Goal: Transaction & Acquisition: Purchase product/service

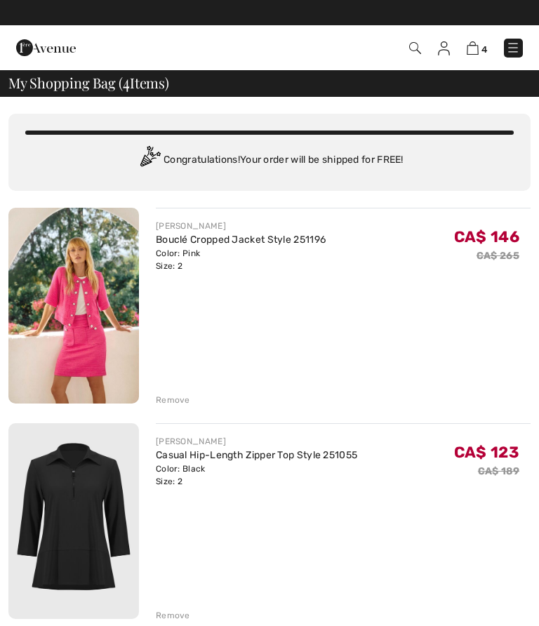
click at [175, 400] on div "Remove" at bounding box center [173, 399] width 34 height 13
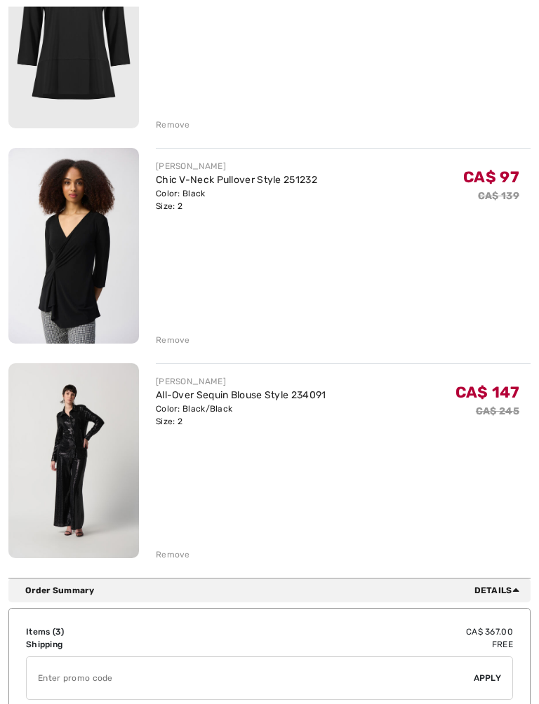
scroll to position [275, 0]
click at [180, 548] on div "Remove" at bounding box center [173, 554] width 34 height 13
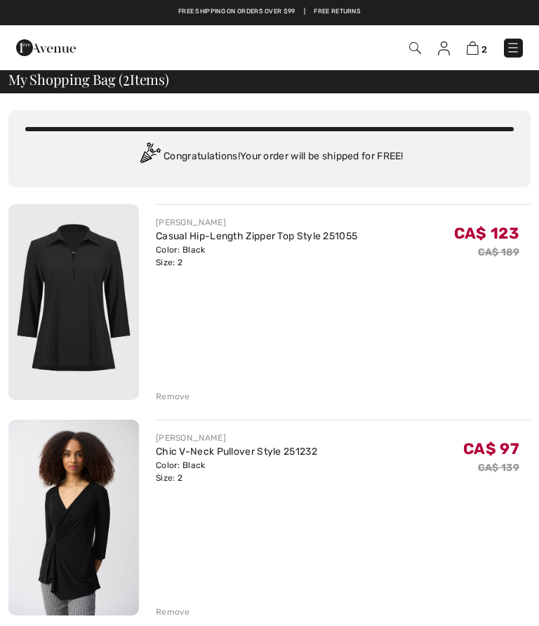
scroll to position [0, 0]
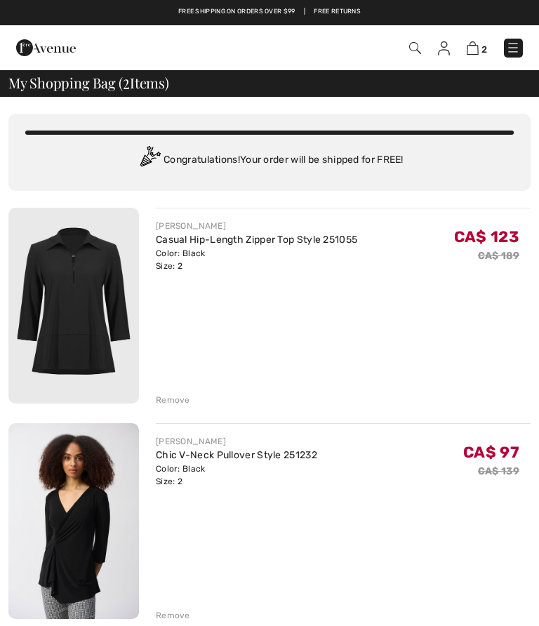
click at [188, 227] on div "[PERSON_NAME]" at bounding box center [256, 226] width 201 height 13
click at [205, 235] on link "Casual Hip-Length Zipper Top Style 251055" at bounding box center [256, 240] width 201 height 12
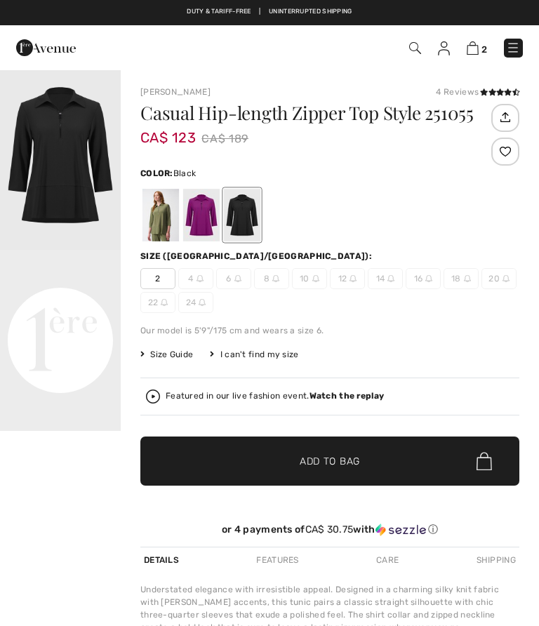
checkbox input "true"
click at [475, 48] on img at bounding box center [472, 47] width 12 height 13
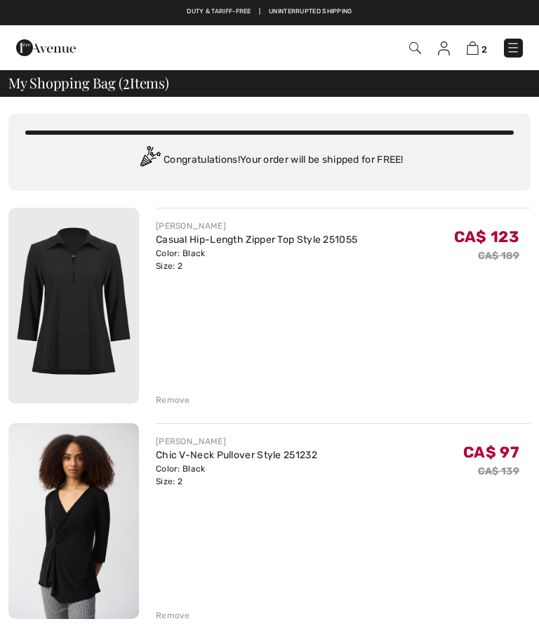
checkbox input "true"
click at [166, 398] on div "Remove" at bounding box center [173, 399] width 34 height 13
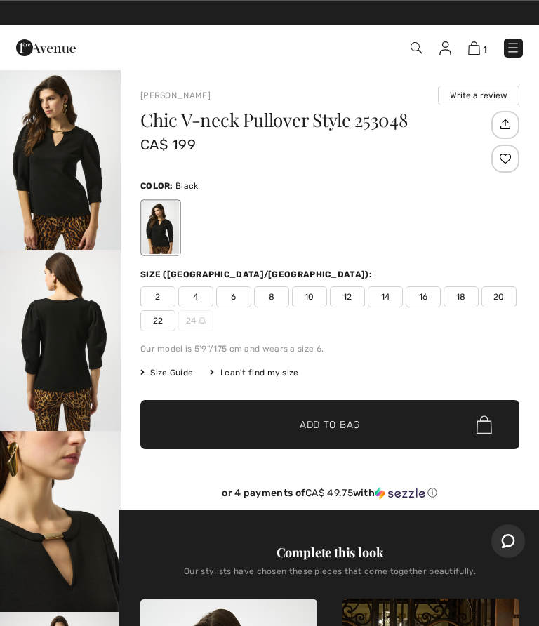
click at [67, 145] on img "1 / 5" at bounding box center [60, 159] width 121 height 181
click at [163, 292] on span "2" at bounding box center [157, 296] width 35 height 21
click at [326, 419] on span "Add to Bag" at bounding box center [329, 424] width 60 height 15
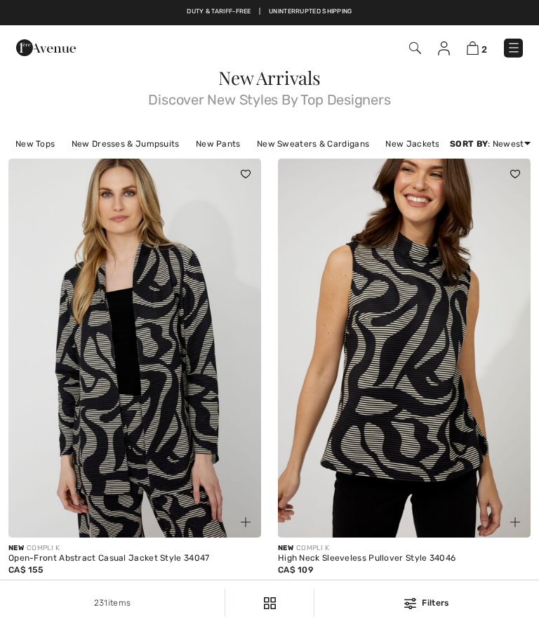
checkbox input "true"
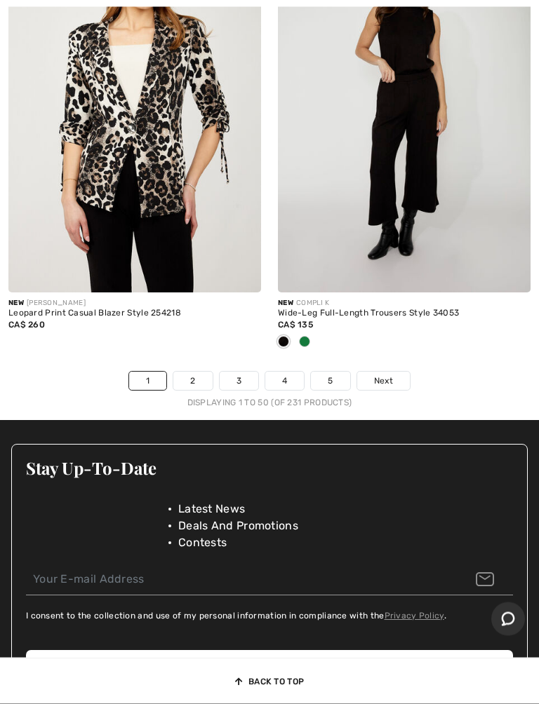
scroll to position [11515, 0]
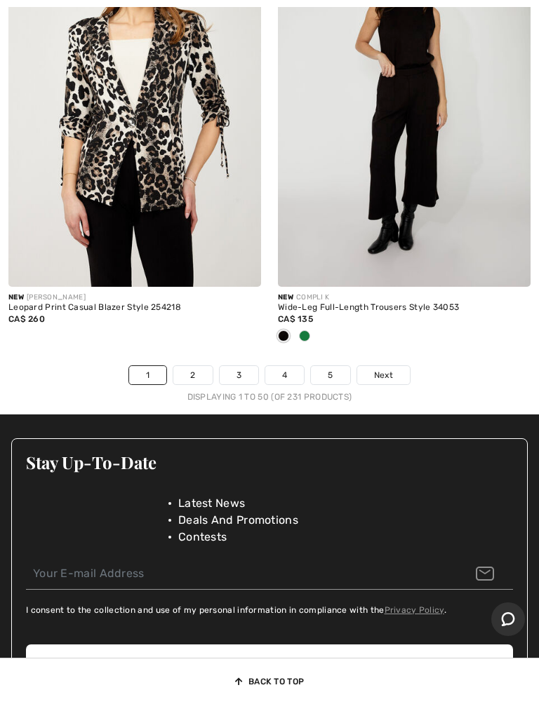
click at [198, 366] on link "2" at bounding box center [192, 375] width 39 height 18
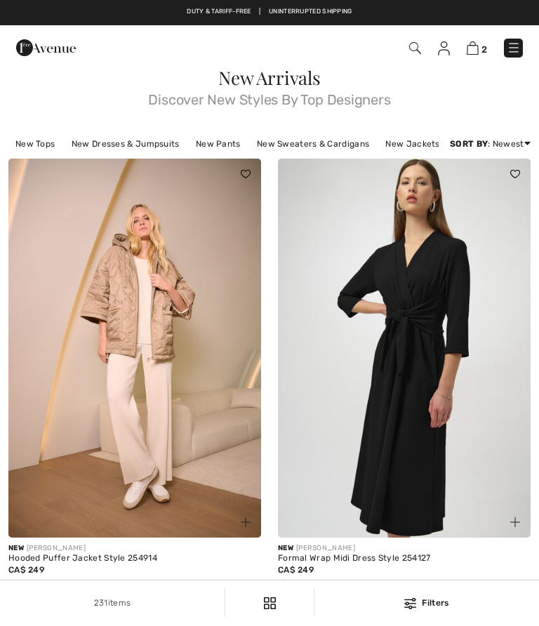
checkbox input "true"
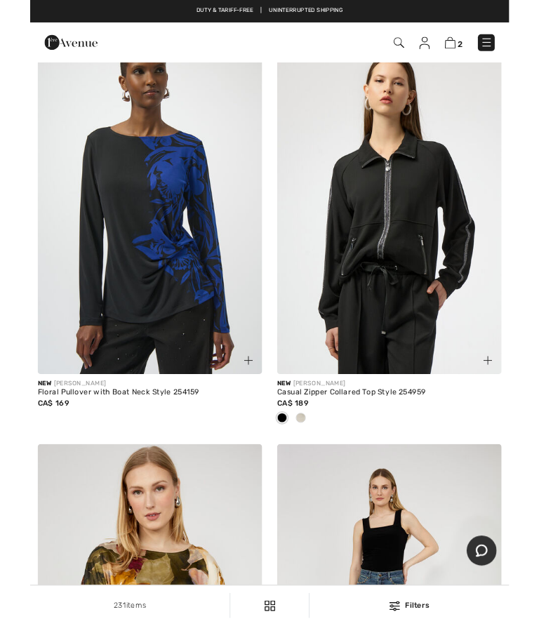
scroll to position [2903, 0]
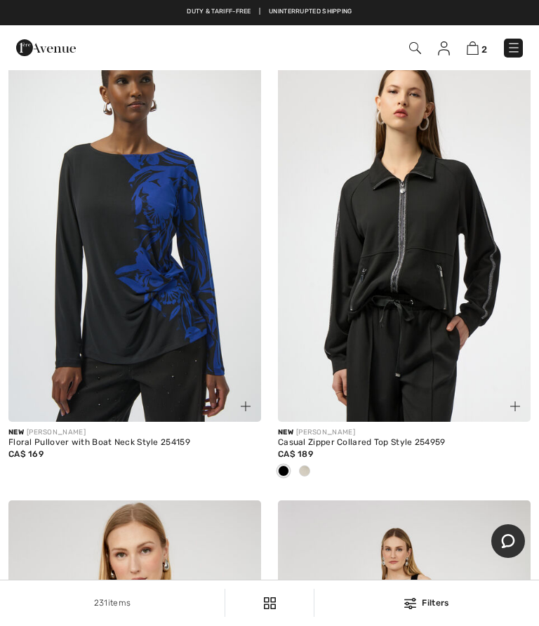
click at [440, 264] on img at bounding box center [404, 232] width 252 height 379
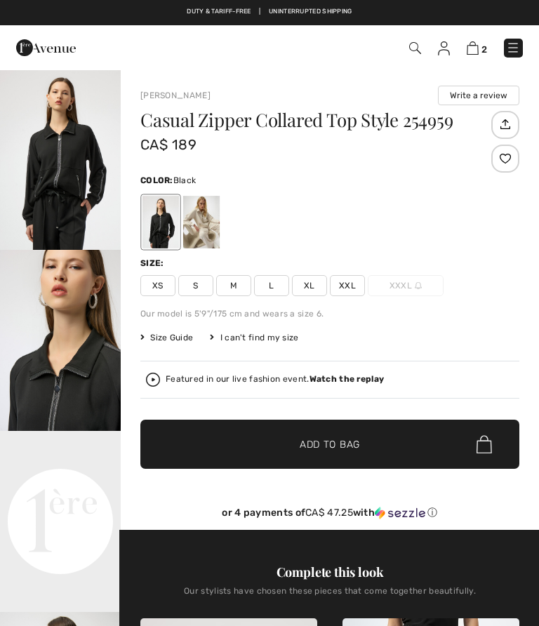
checkbox input "true"
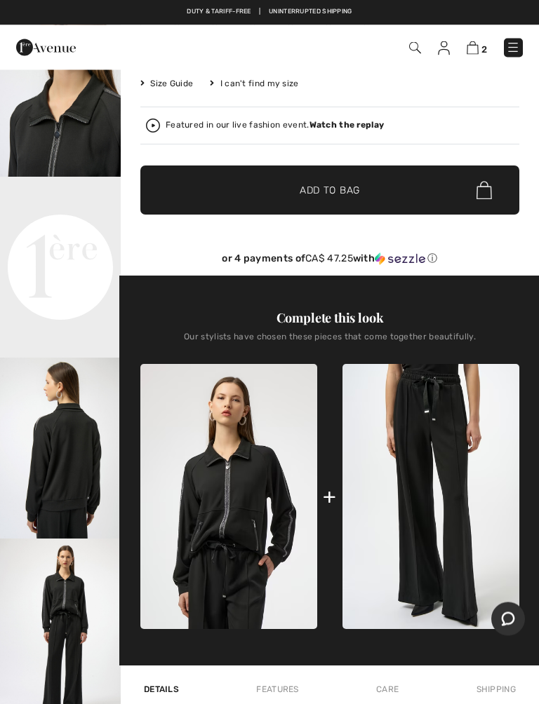
scroll to position [312, 0]
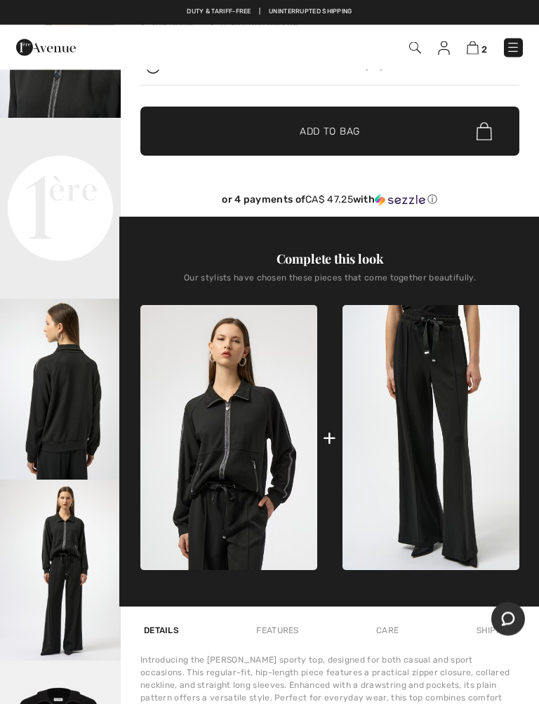
click at [71, 179] on video "Your browser does not support the video tag." at bounding box center [60, 149] width 121 height 60
click at [63, 179] on video "Your browser does not support the video tag." at bounding box center [60, 149] width 121 height 60
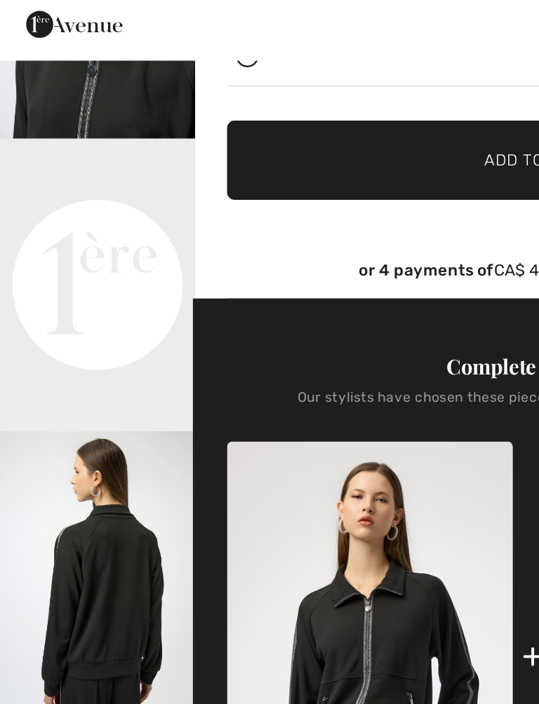
click at [70, 179] on video "Your browser does not support the video tag." at bounding box center [60, 149] width 121 height 60
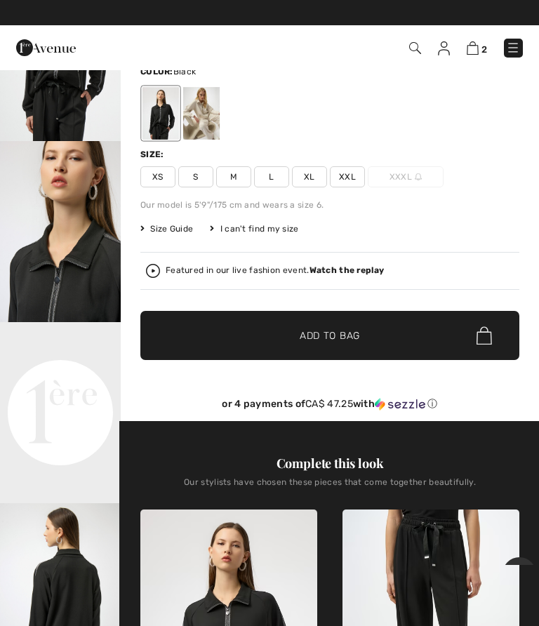
scroll to position [0, 0]
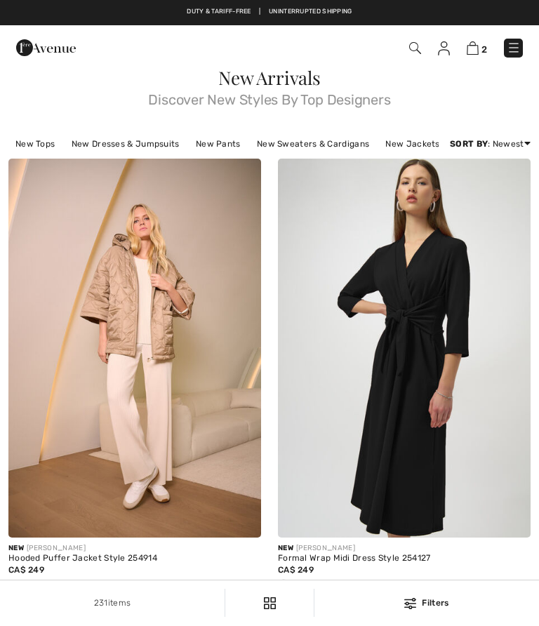
checkbox input "true"
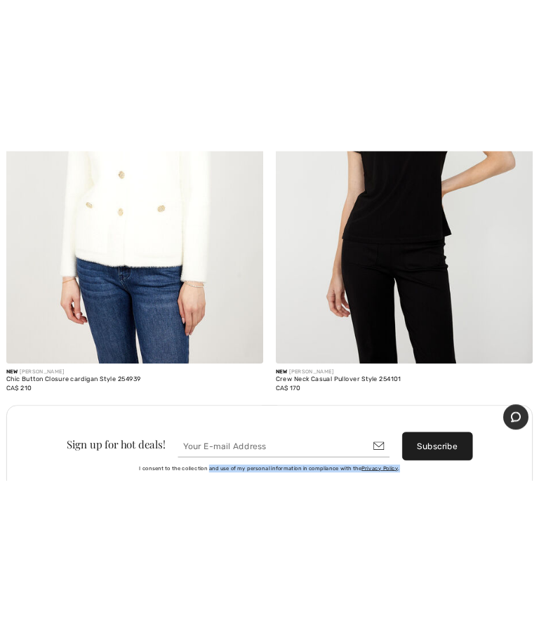
scroll to position [6958, 0]
